Goal: Use online tool/utility: Utilize a website feature to perform a specific function

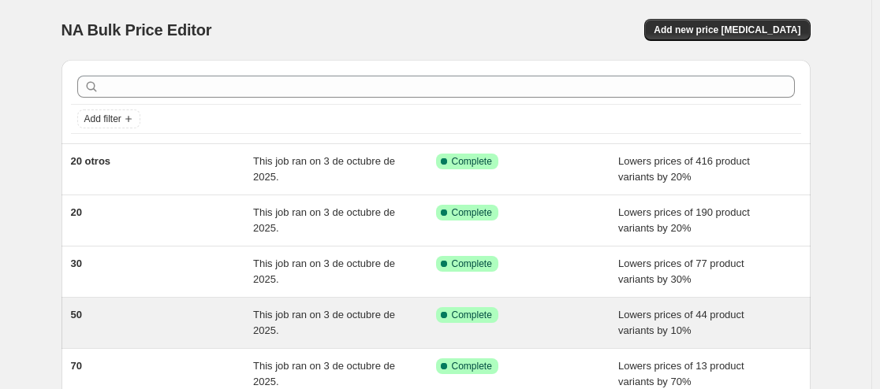
click at [315, 320] on span "This job ran on 3 de octubre de 2025." at bounding box center [324, 323] width 142 height 28
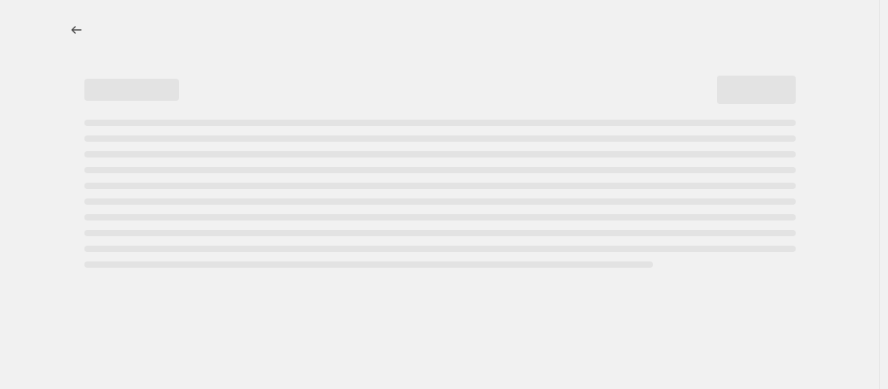
select select "percentage"
select select "collection"
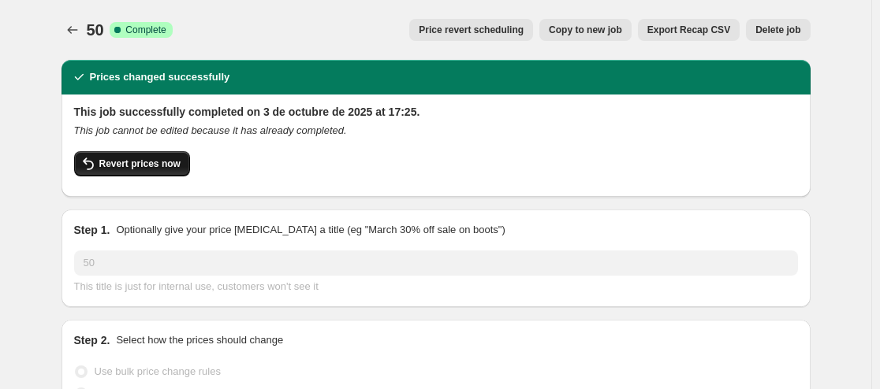
click at [130, 162] on span "Revert prices now" at bounding box center [139, 164] width 81 height 13
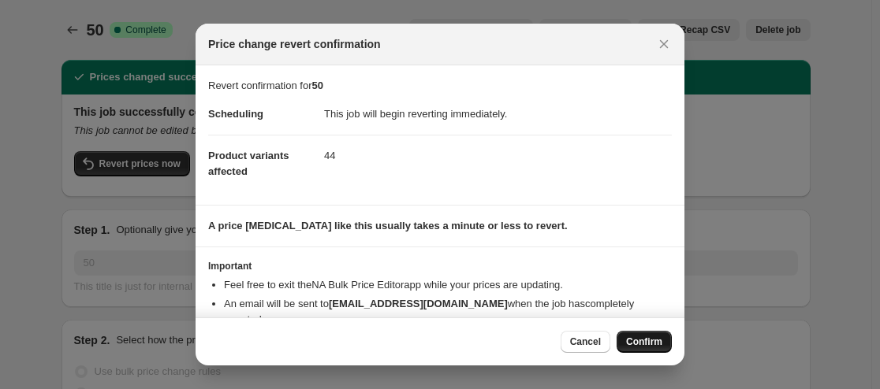
click at [640, 339] on span "Confirm" at bounding box center [644, 342] width 36 height 13
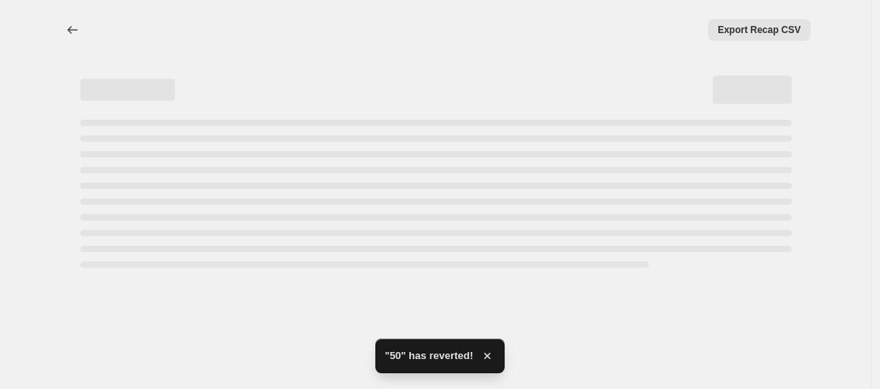
select select "percentage"
select select "collection"
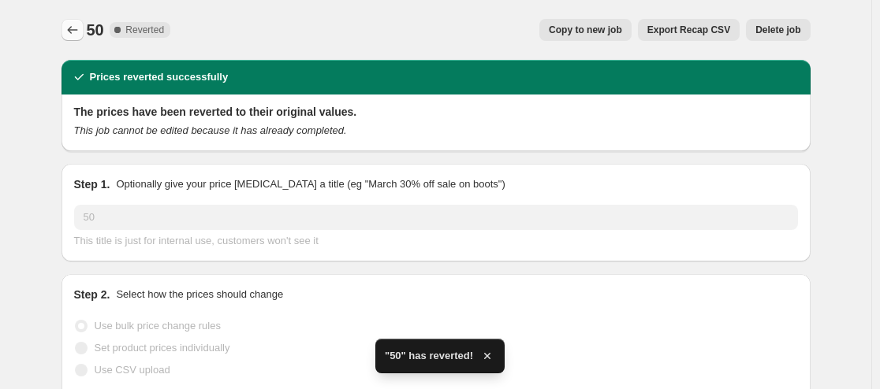
click at [73, 32] on icon "Price change jobs" at bounding box center [73, 30] width 16 height 16
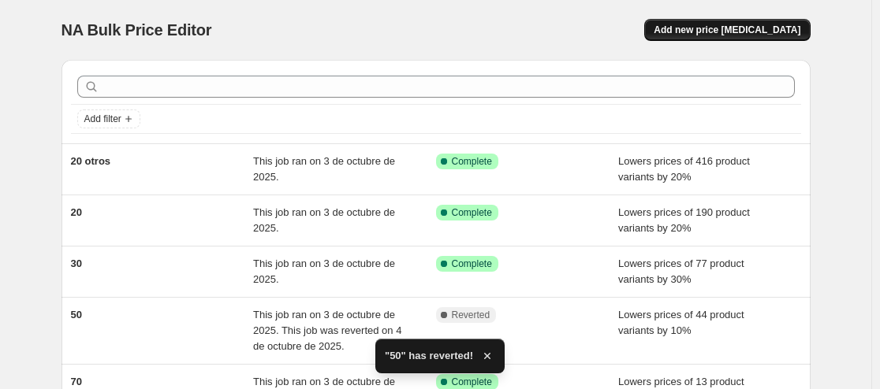
click at [753, 28] on span "Add new price [MEDICAL_DATA]" at bounding box center [727, 30] width 147 height 13
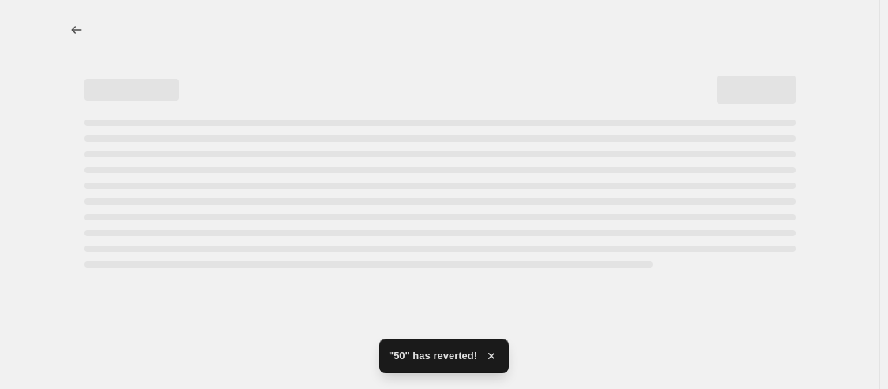
select select "percentage"
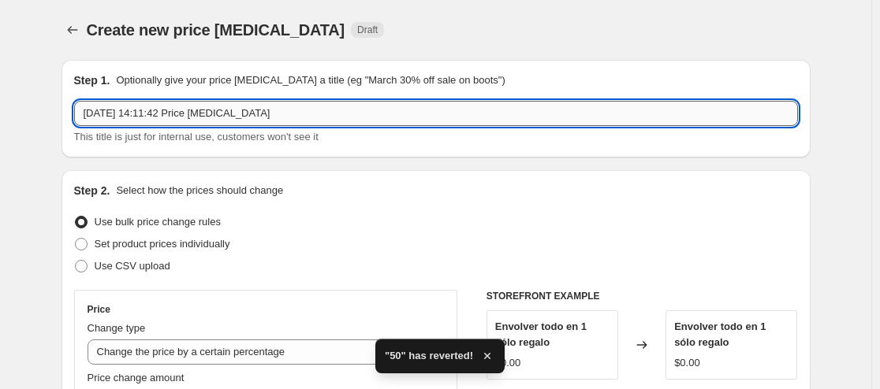
click at [218, 117] on input "[DATE] 14:11:42 Price [MEDICAL_DATA]" at bounding box center [436, 113] width 724 height 25
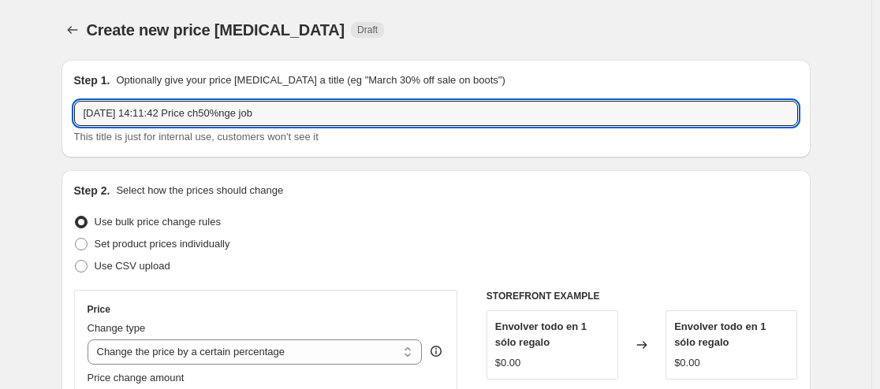
drag, startPoint x: 289, startPoint y: 115, endPoint x: -24, endPoint y: 117, distance: 313.8
click at [0, 117] on html "Home Settings Plans Skip to content Create new price [MEDICAL_DATA]. This page …" at bounding box center [440, 194] width 880 height 389
type input "50%"
click at [369, 256] on div "Use CSV upload" at bounding box center [436, 266] width 724 height 22
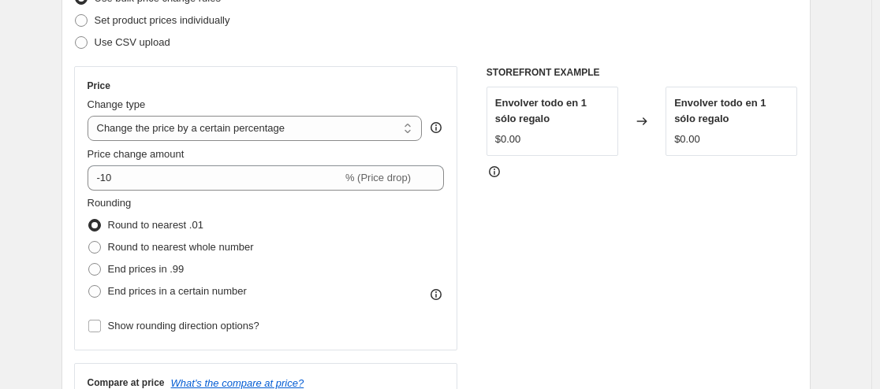
scroll to position [225, 0]
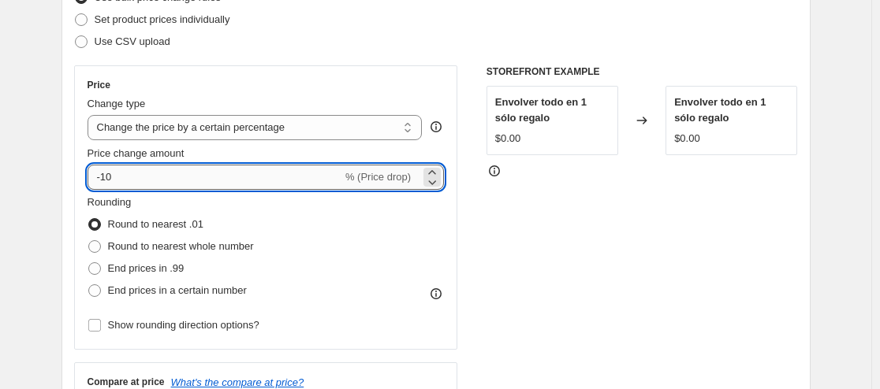
click at [109, 172] on input "-10" at bounding box center [215, 177] width 255 height 25
type input "-50"
click at [580, 309] on div "STOREFRONT EXAMPLE Envolver todo en 1 sólo regalo $0.00 Changed to Envolver tod…" at bounding box center [641, 258] width 311 height 386
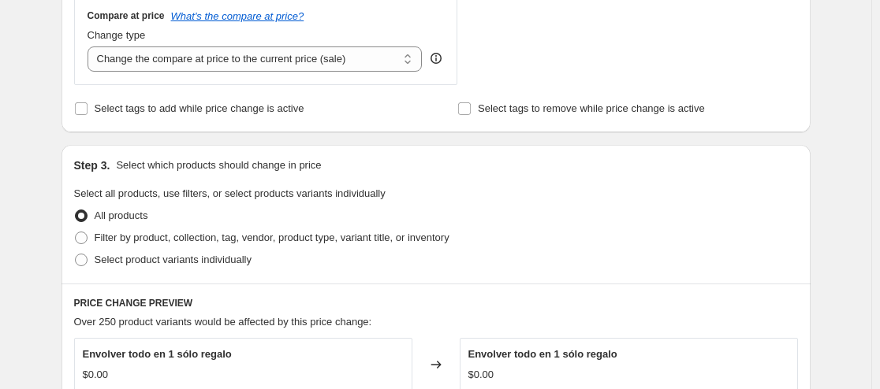
scroll to position [668, 0]
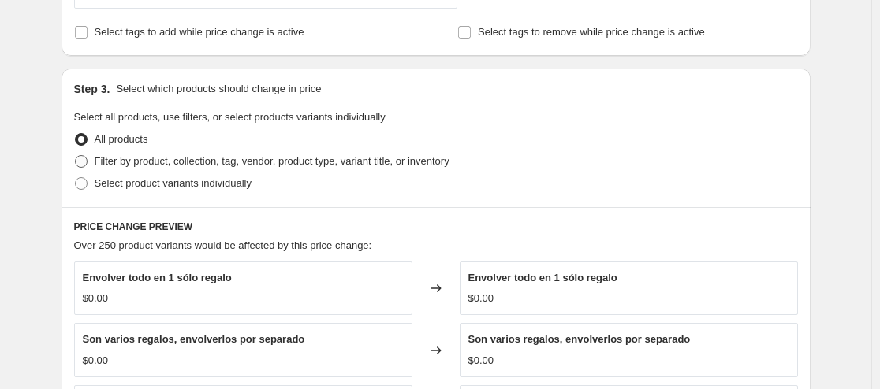
click at [85, 166] on span at bounding box center [81, 161] width 13 height 13
click at [76, 156] on input "Filter by product, collection, tag, vendor, product type, variant title, or inv…" at bounding box center [75, 155] width 1 height 1
radio input "true"
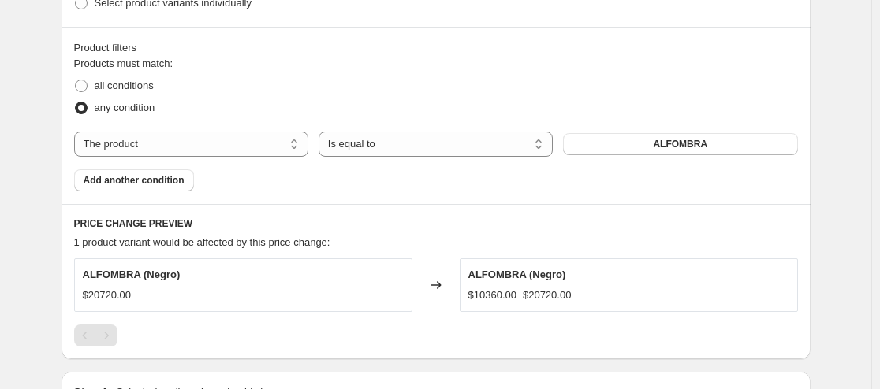
scroll to position [851, 0]
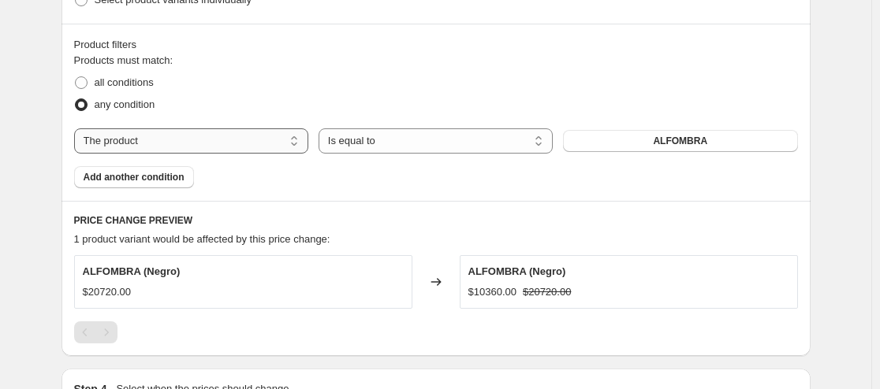
click at [248, 141] on select "The product The product's collection The product's tag The product's vendor The…" at bounding box center [191, 140] width 234 height 25
select select "collection"
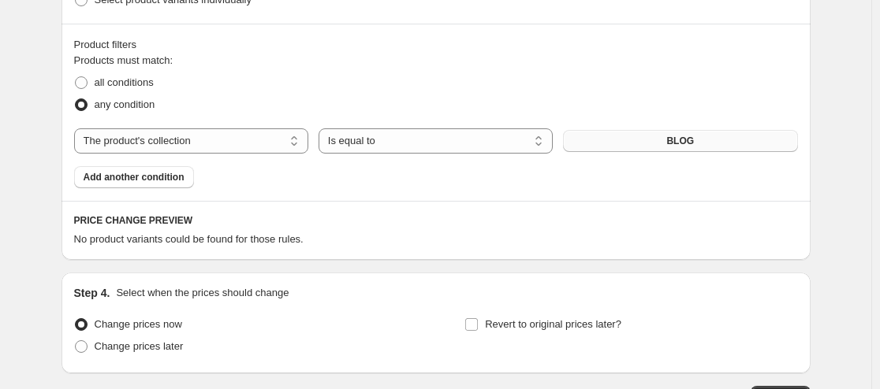
click at [681, 146] on span "BLOG" at bounding box center [680, 141] width 28 height 13
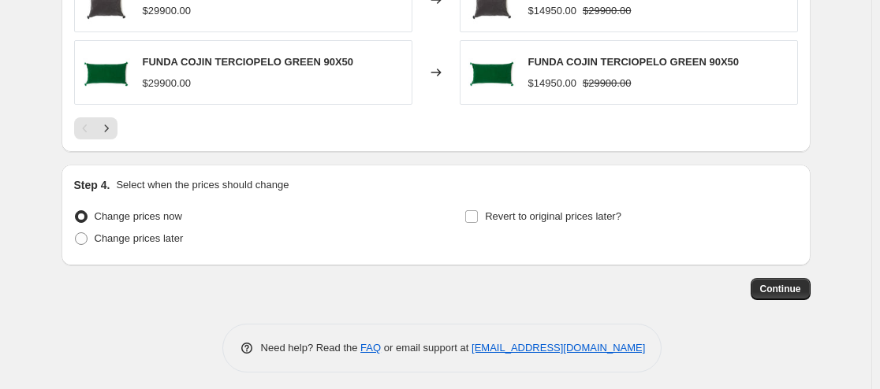
scroll to position [1354, 0]
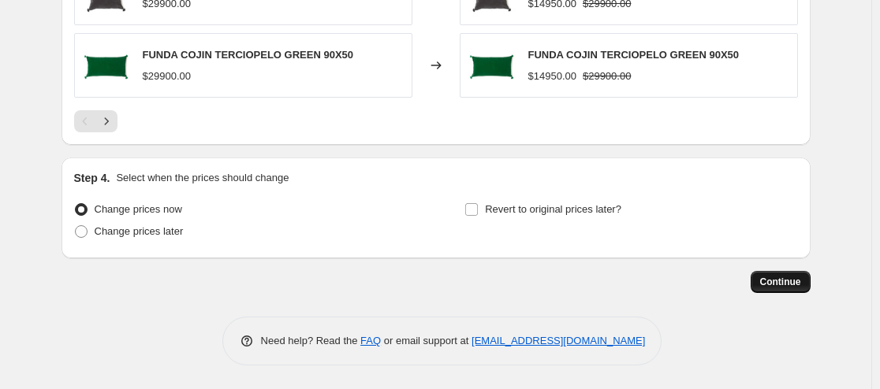
click at [801, 281] on span "Continue" at bounding box center [780, 282] width 41 height 13
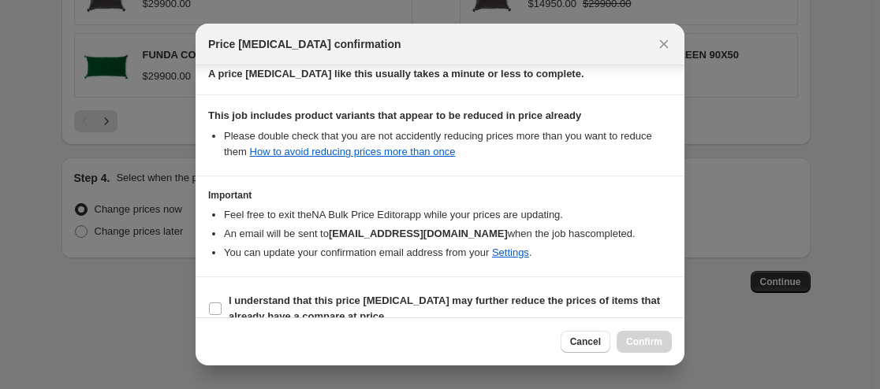
scroll to position [274, 0]
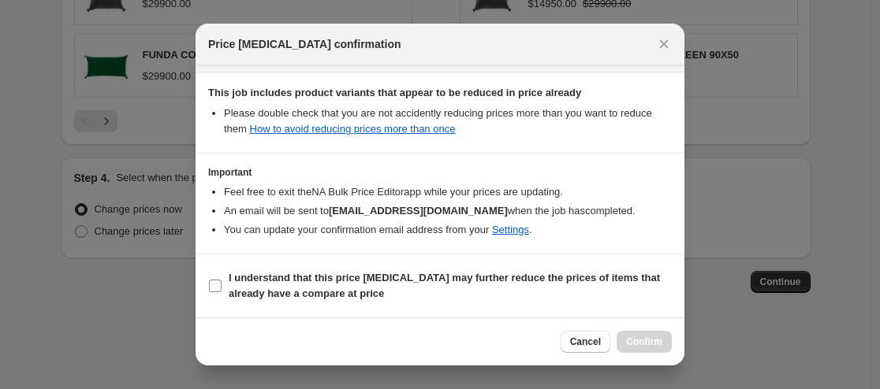
click at [216, 288] on input "I understand that this price [MEDICAL_DATA] may further reduce the prices of it…" at bounding box center [215, 286] width 13 height 13
checkbox input "true"
click at [653, 342] on span "Confirm" at bounding box center [644, 342] width 36 height 13
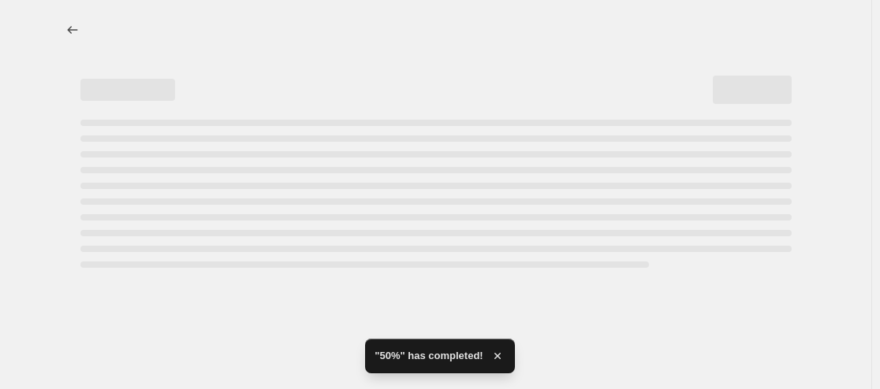
select select "percentage"
select select "collection"
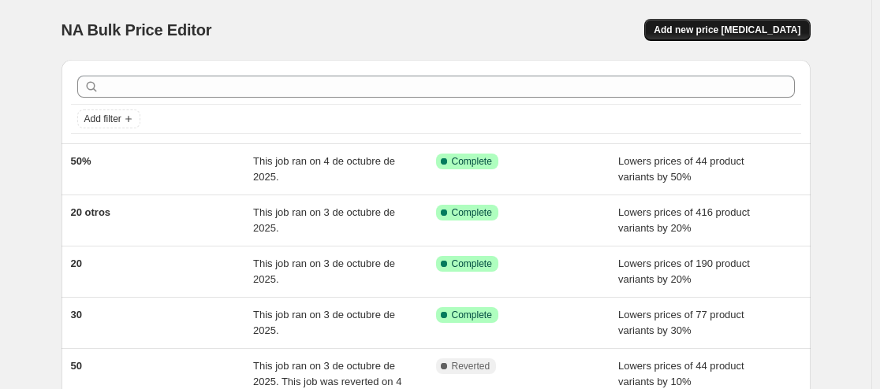
click at [762, 26] on span "Add new price [MEDICAL_DATA]" at bounding box center [727, 30] width 147 height 13
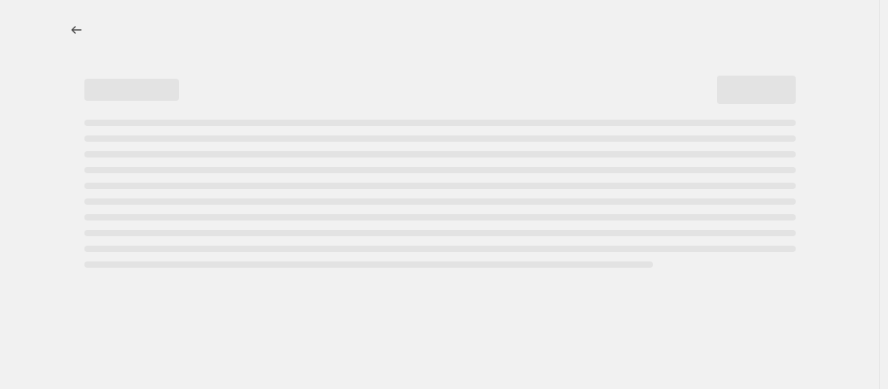
select select "percentage"
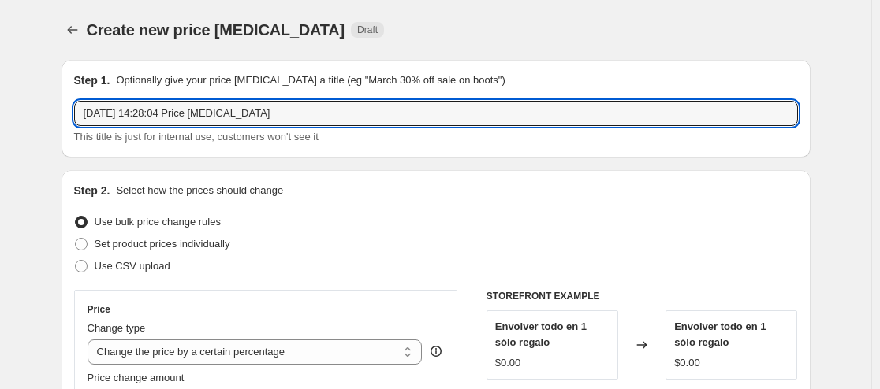
drag, startPoint x: 267, startPoint y: 110, endPoint x: 50, endPoint y: 116, distance: 217.7
type input "20 ALMOHADONES"
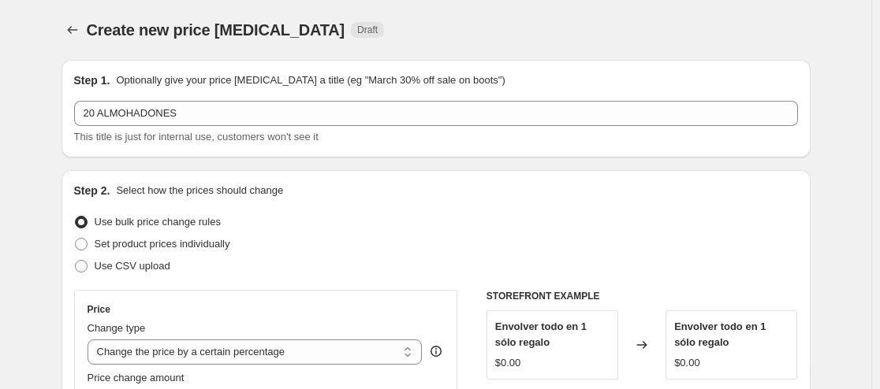
click at [340, 262] on div "Use CSV upload" at bounding box center [436, 266] width 724 height 22
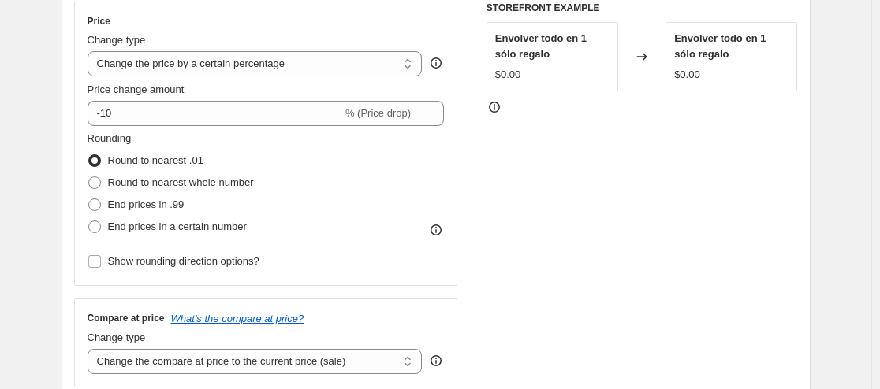
scroll to position [312, 0]
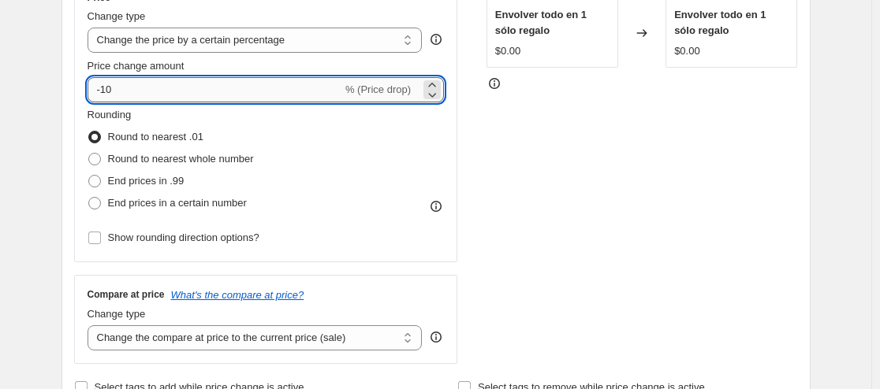
click at [109, 84] on input "-10" at bounding box center [215, 89] width 255 height 25
type input "-20"
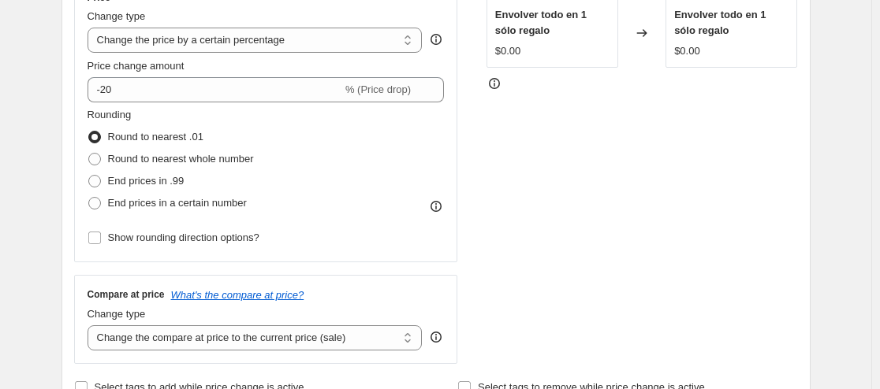
click at [537, 240] on div "STOREFRONT EXAMPLE Envolver todo en 1 sólo regalo $0.00 Changed to Envolver tod…" at bounding box center [641, 171] width 311 height 386
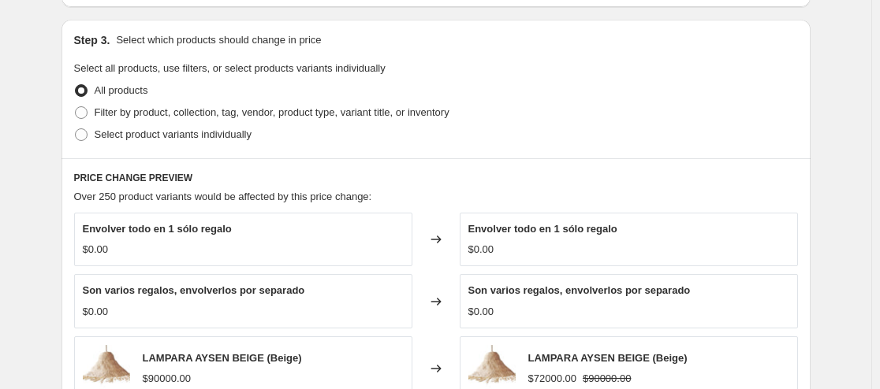
scroll to position [778, 0]
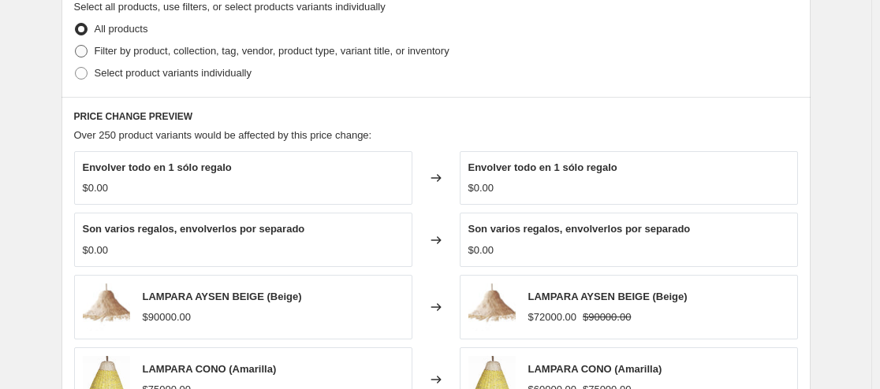
click at [82, 51] on span at bounding box center [81, 51] width 13 height 13
click at [76, 46] on input "Filter by product, collection, tag, vendor, product type, variant title, or inv…" at bounding box center [75, 45] width 1 height 1
radio input "true"
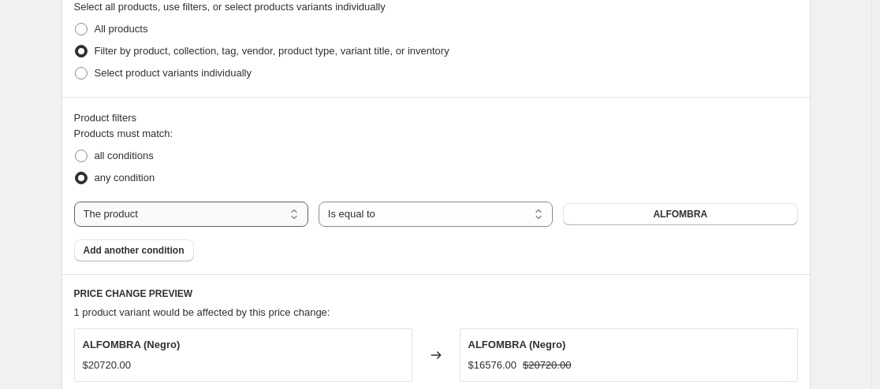
click at [255, 221] on select "The product The product's collection The product's tag The product's vendor The…" at bounding box center [191, 214] width 234 height 25
select select "collection"
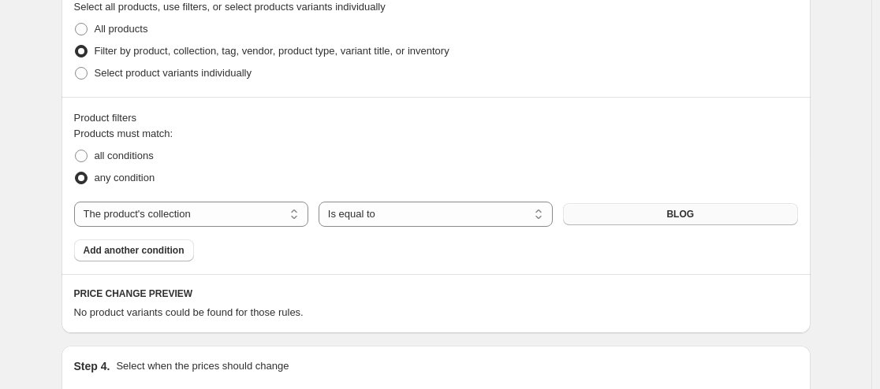
click at [706, 217] on button "BLOG" at bounding box center [680, 214] width 234 height 22
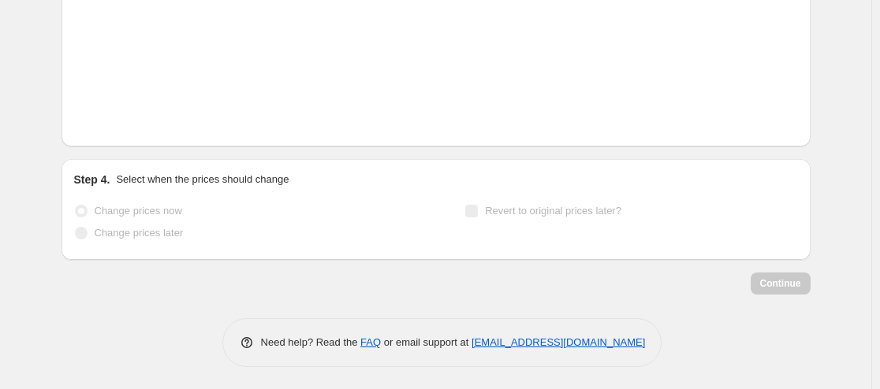
scroll to position [1365, 0]
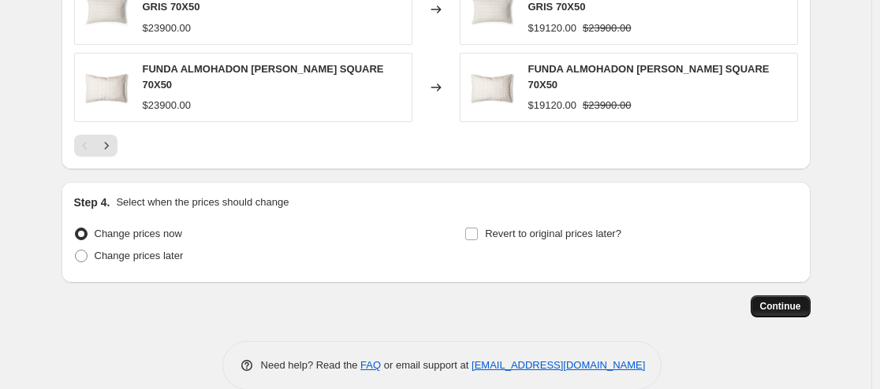
click at [787, 300] on span "Continue" at bounding box center [780, 306] width 41 height 13
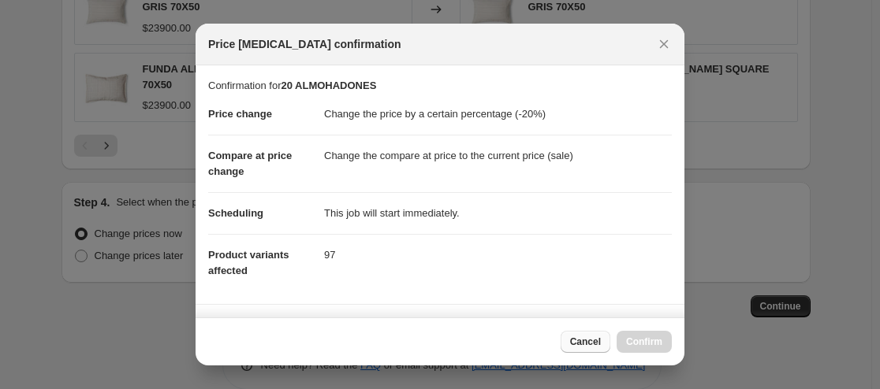
click at [590, 344] on span "Cancel" at bounding box center [585, 342] width 31 height 13
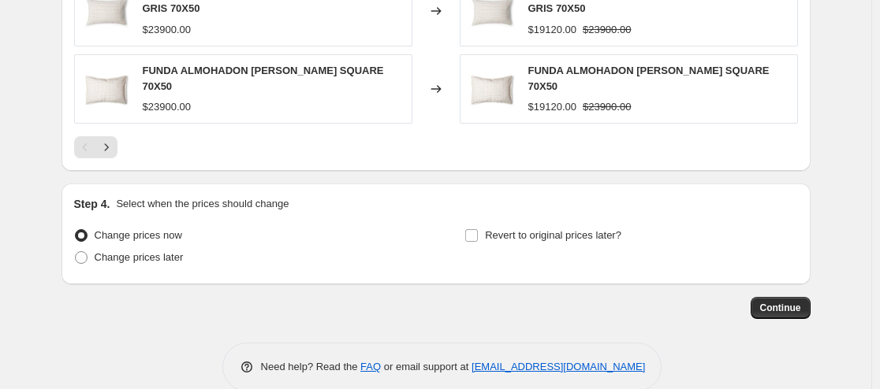
scroll to position [1365, 0]
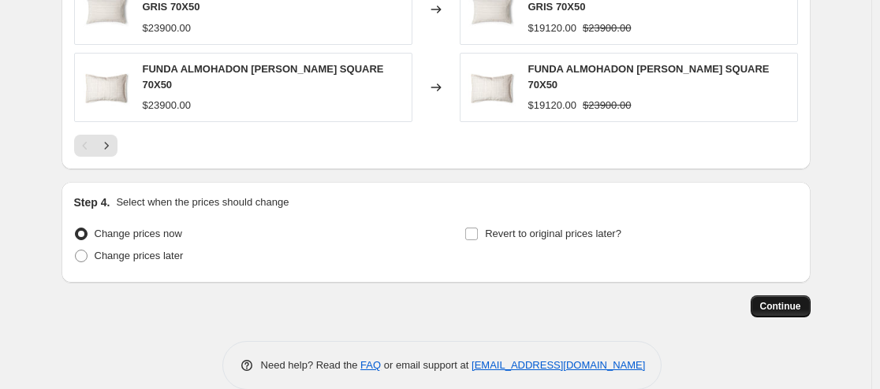
click at [770, 300] on span "Continue" at bounding box center [780, 306] width 41 height 13
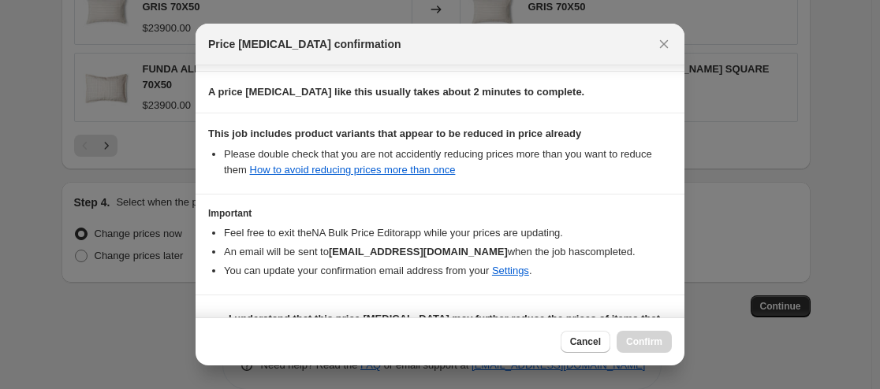
scroll to position [274, 0]
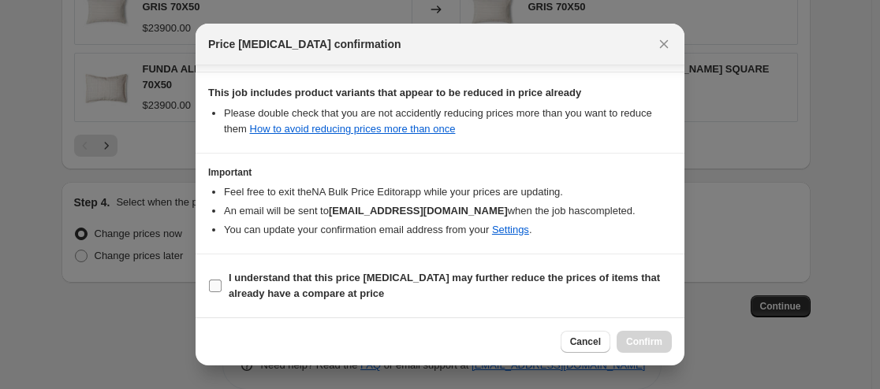
click at [215, 287] on input "I understand that this price [MEDICAL_DATA] may further reduce the prices of it…" at bounding box center [215, 286] width 13 height 13
checkbox input "true"
click at [646, 344] on span "Confirm" at bounding box center [644, 342] width 36 height 13
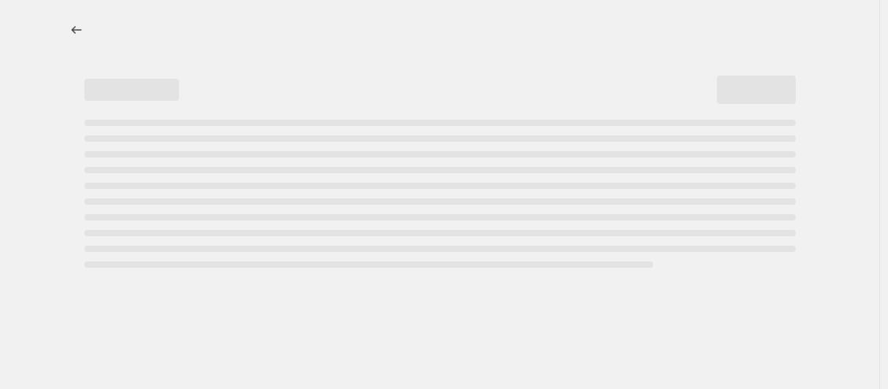
select select "percentage"
select select "collection"
